Goal: Find specific page/section: Find specific page/section

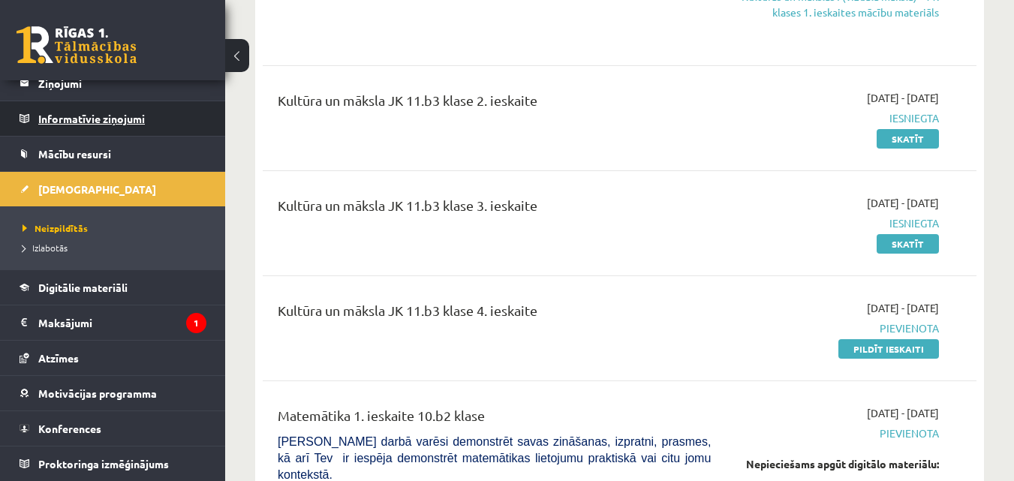
scroll to position [10, 0]
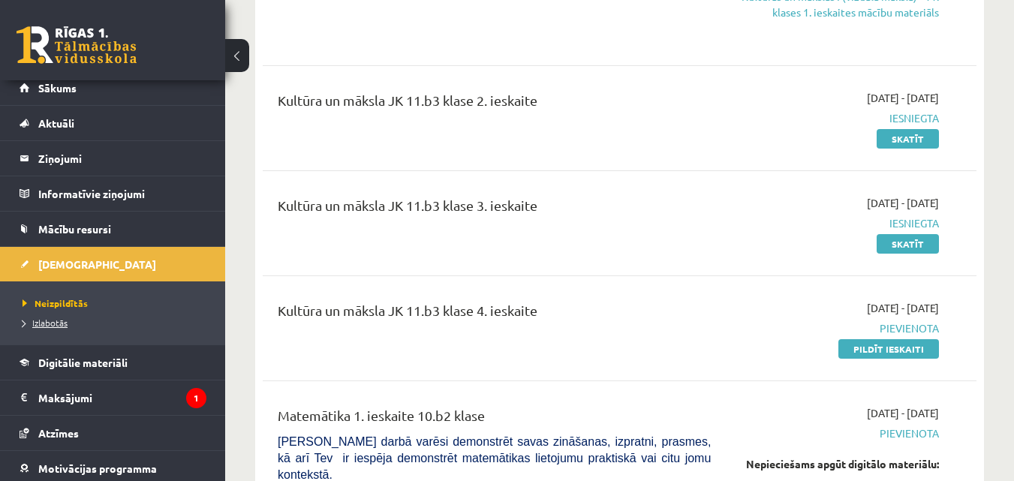
click at [47, 326] on span "Izlabotās" at bounding box center [45, 323] width 45 height 12
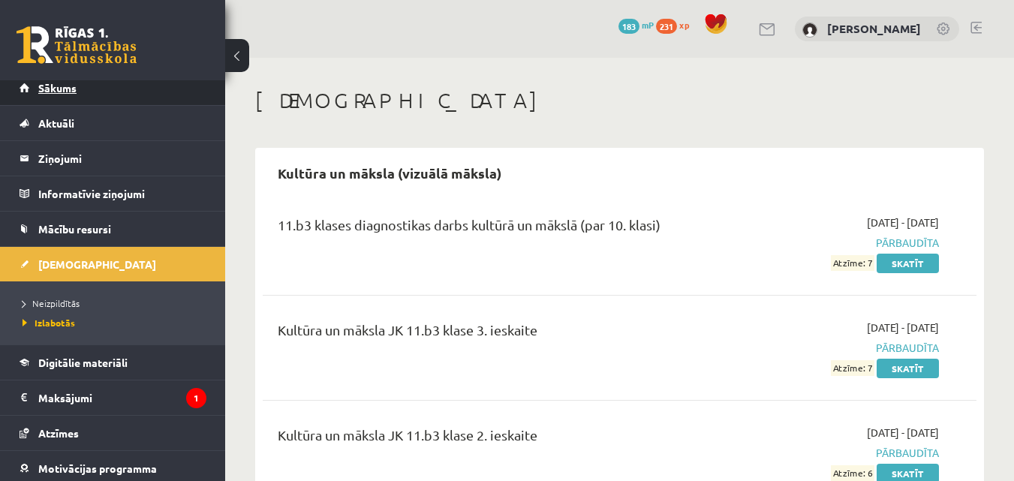
click at [98, 98] on link "Sākums" at bounding box center [113, 88] width 187 height 35
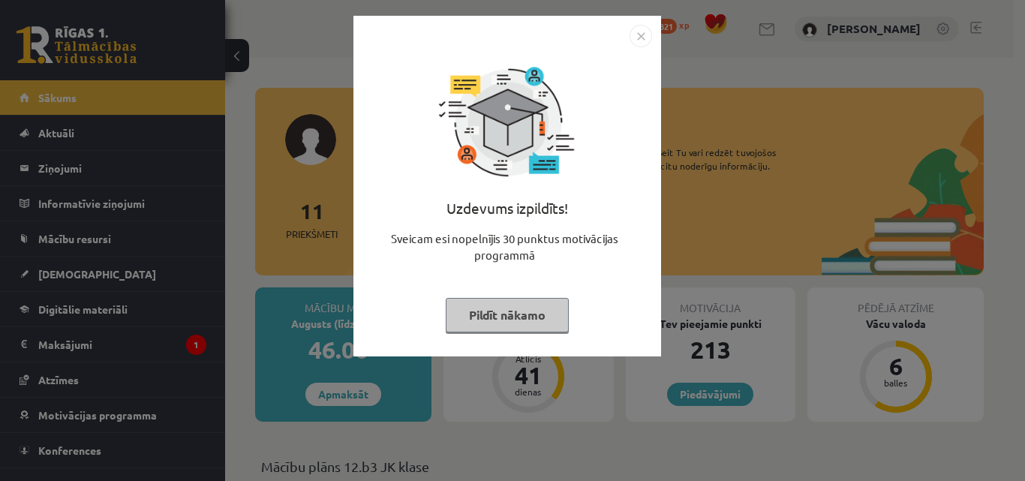
click at [720, 170] on div "Uzdevums izpildīts! Sveicam esi nopelnījis 30 punktus motivācijas programmā Pil…" at bounding box center [512, 240] width 1025 height 481
